Goal: Task Accomplishment & Management: Use online tool/utility

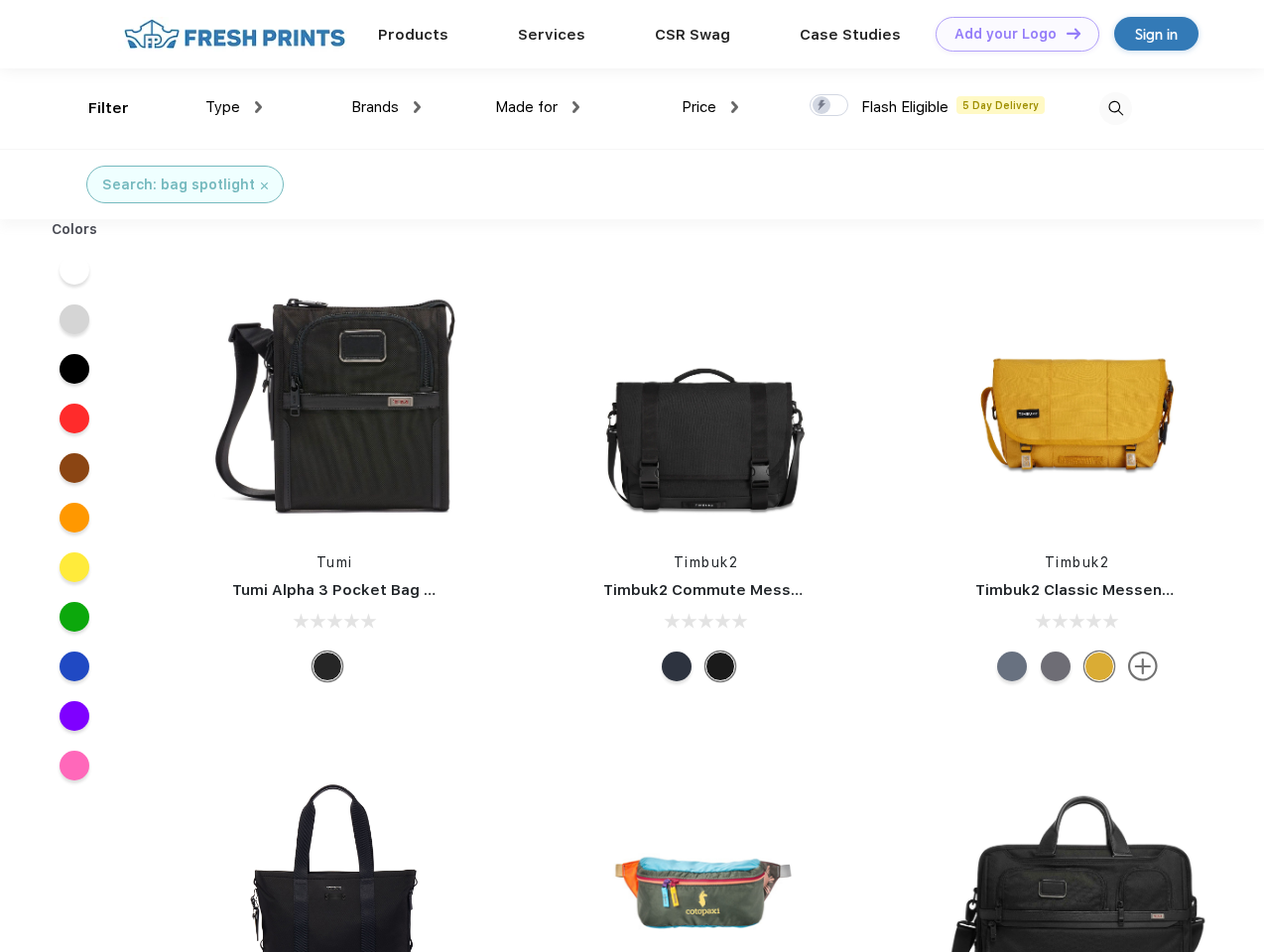
scroll to position [1, 0]
click at [1010, 34] on link "Add your Logo Design Tool" at bounding box center [1017, 34] width 164 height 35
click at [0, 0] on div "Design Tool" at bounding box center [0, 0] width 0 height 0
click at [1064, 33] on link "Add your Logo Design Tool" at bounding box center [1017, 34] width 164 height 35
click at [95, 108] on div "Filter" at bounding box center [108, 108] width 41 height 23
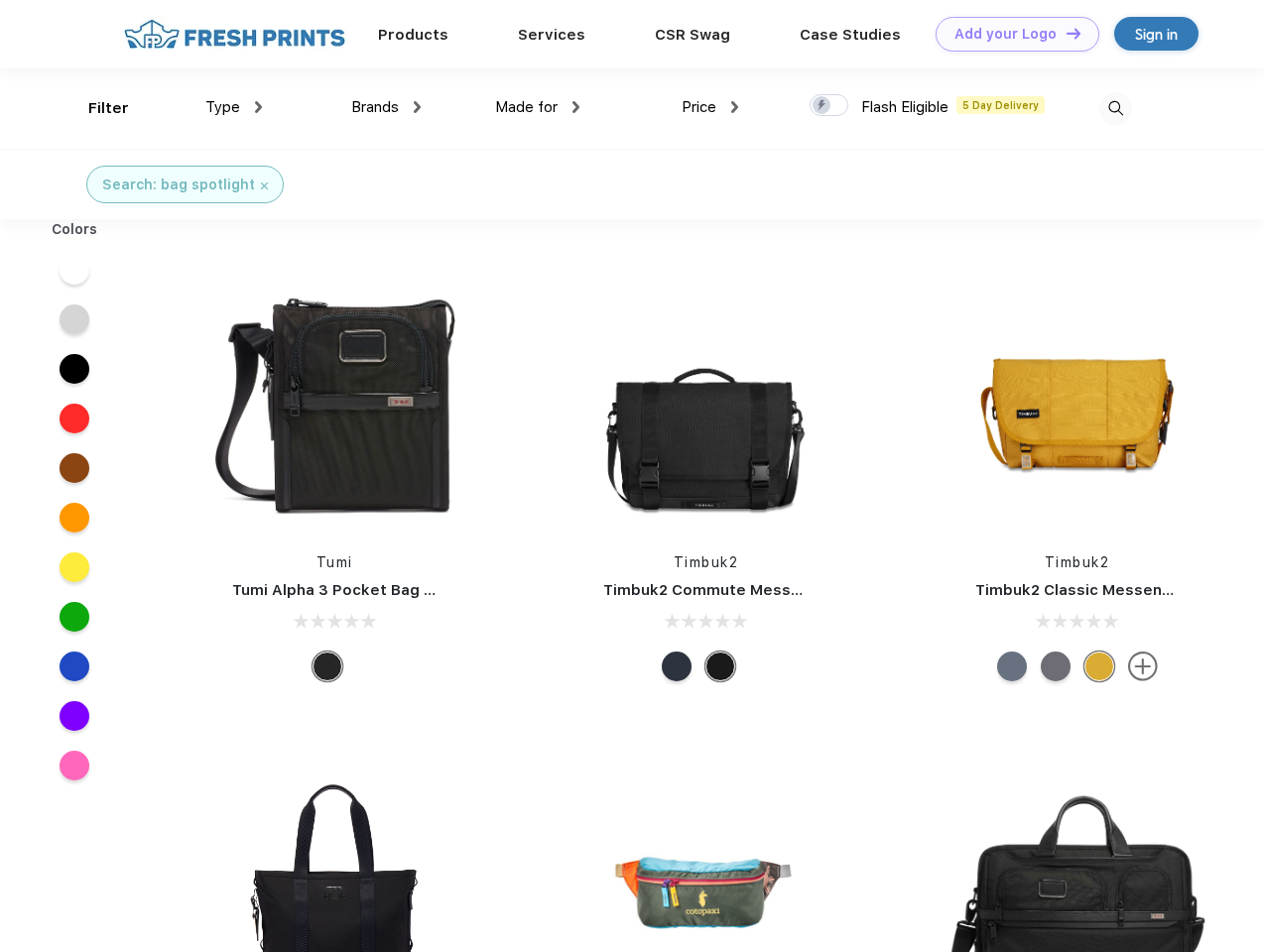
click at [235, 107] on span "Type" at bounding box center [223, 107] width 35 height 18
click at [386, 107] on span "Brands" at bounding box center [375, 107] width 48 height 18
click at [538, 107] on span "Made for" at bounding box center [526, 107] width 63 height 18
click at [711, 107] on span "Price" at bounding box center [699, 107] width 35 height 18
click at [830, 106] on div at bounding box center [829, 105] width 39 height 22
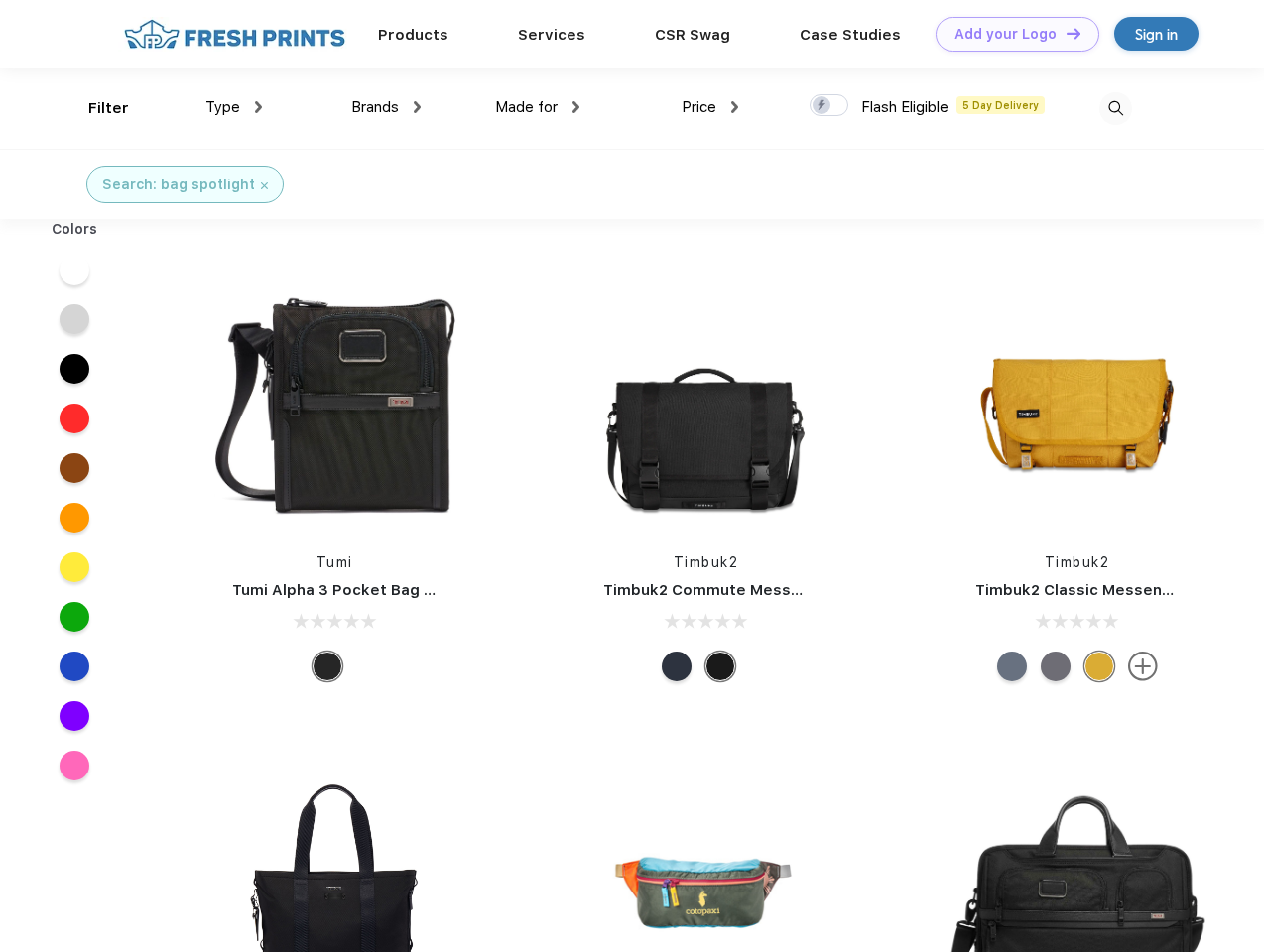
click at [823, 106] on input "checkbox" at bounding box center [816, 99] width 13 height 13
click at [1115, 108] on img at bounding box center [1115, 108] width 33 height 33
